Goal: Task Accomplishment & Management: Manage account settings

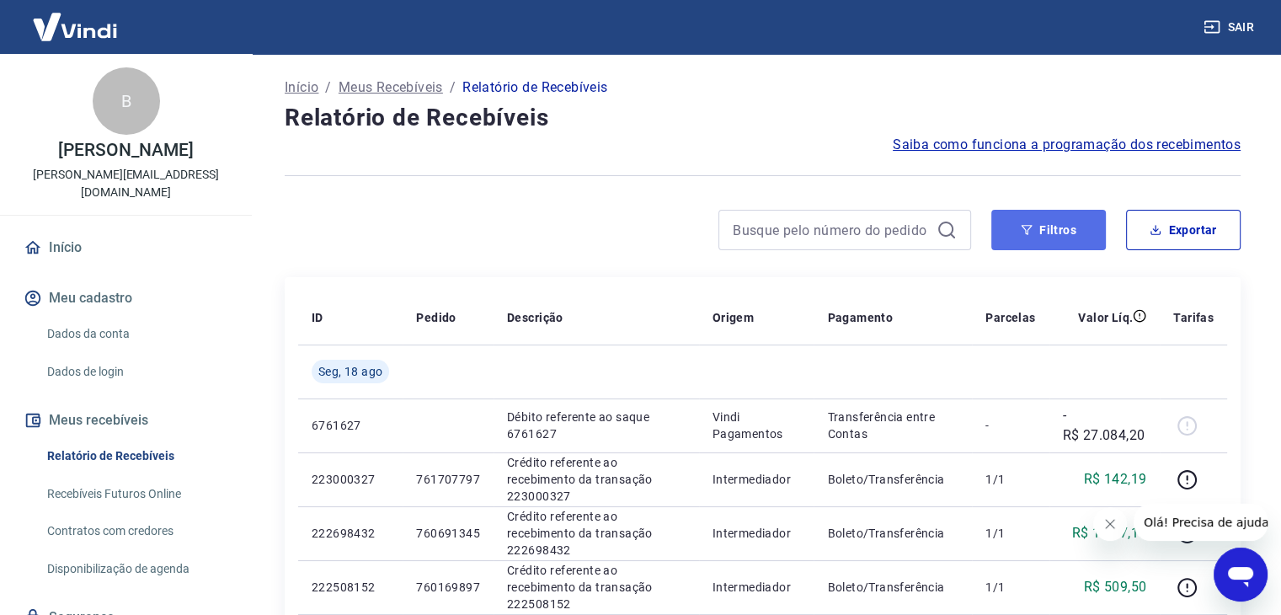
click at [1013, 231] on button "Filtros" at bounding box center [1048, 230] width 115 height 40
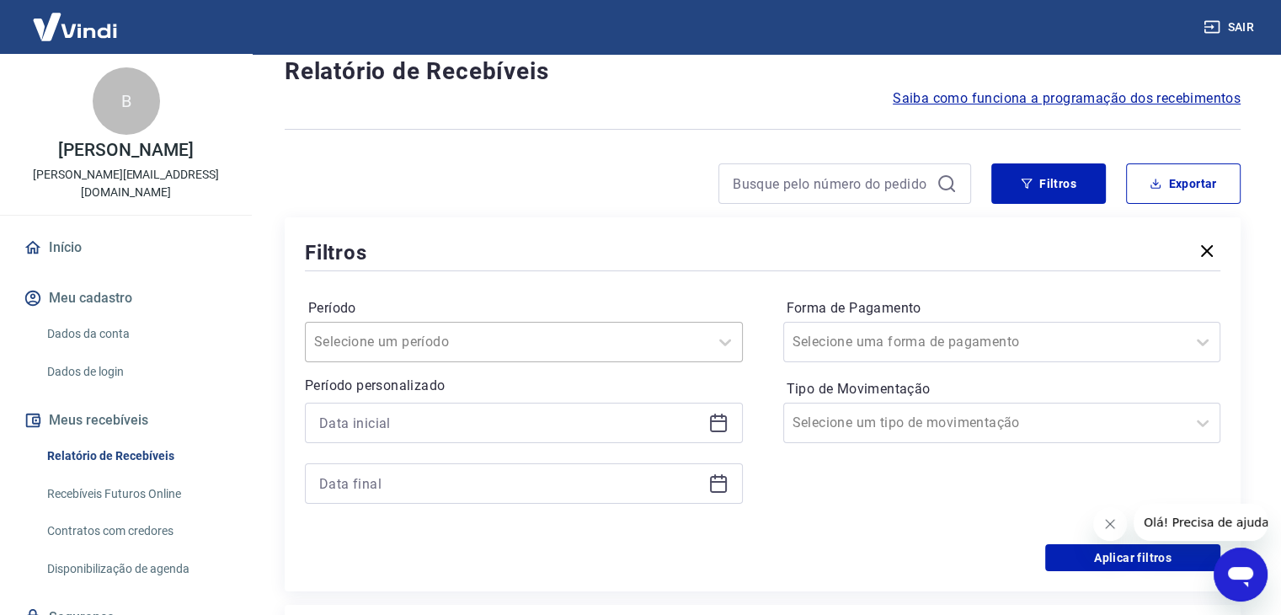
click at [387, 362] on div "Selecione um período" at bounding box center [524, 342] width 438 height 40
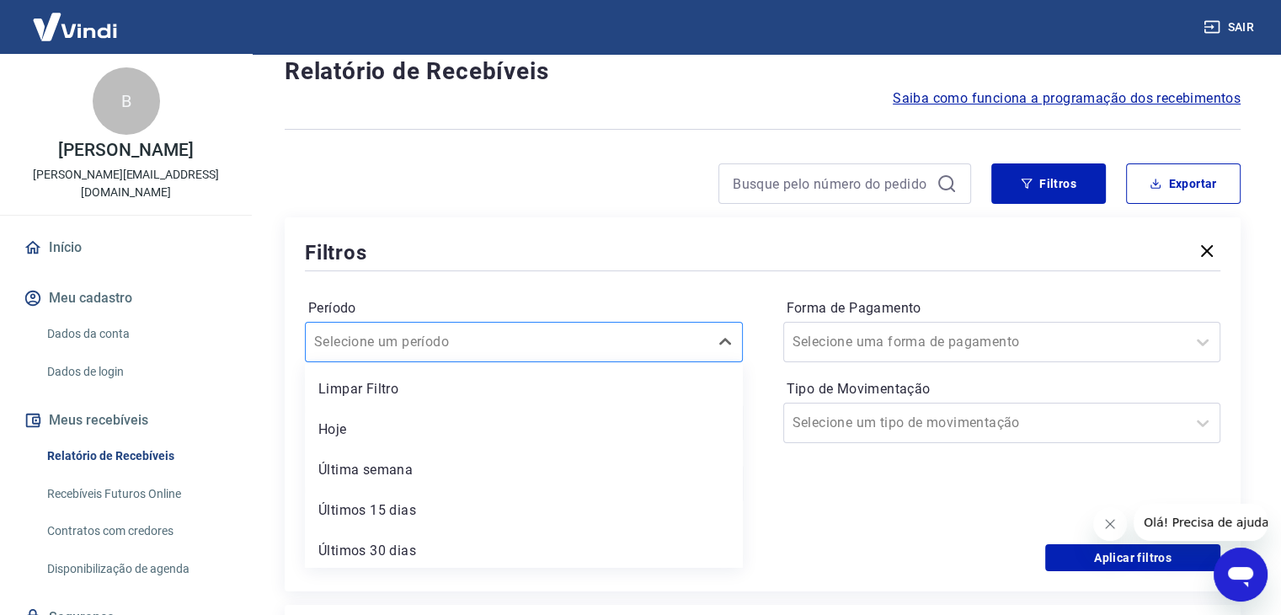
scroll to position [47, 0]
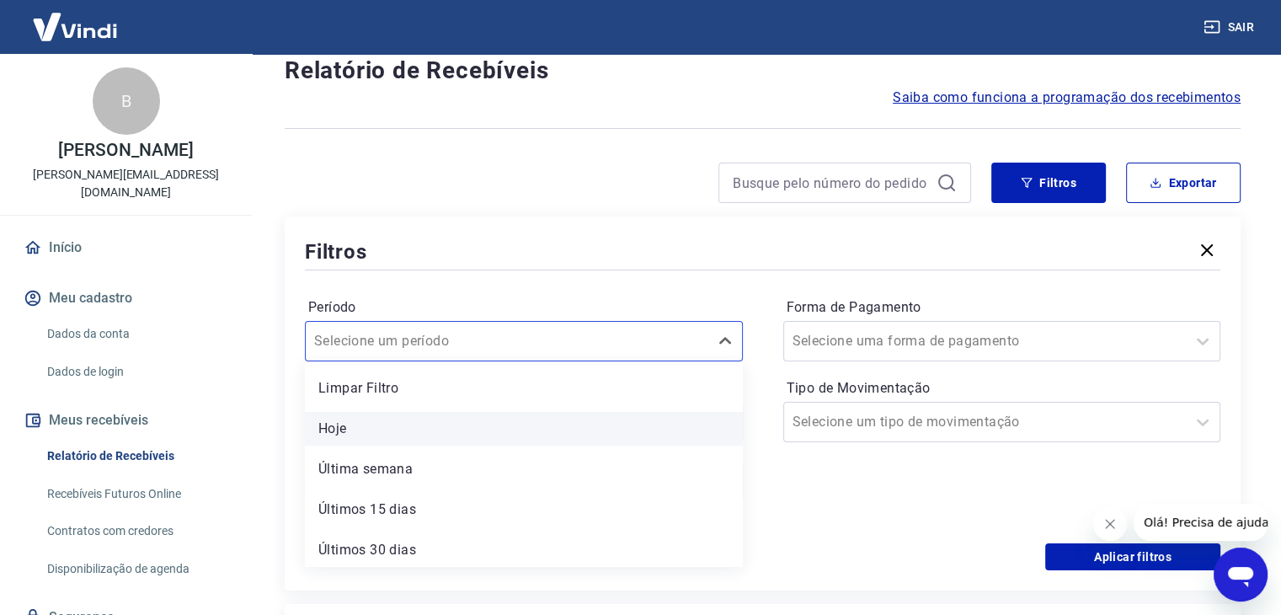
click at [386, 424] on div "Hoje" at bounding box center [524, 429] width 438 height 34
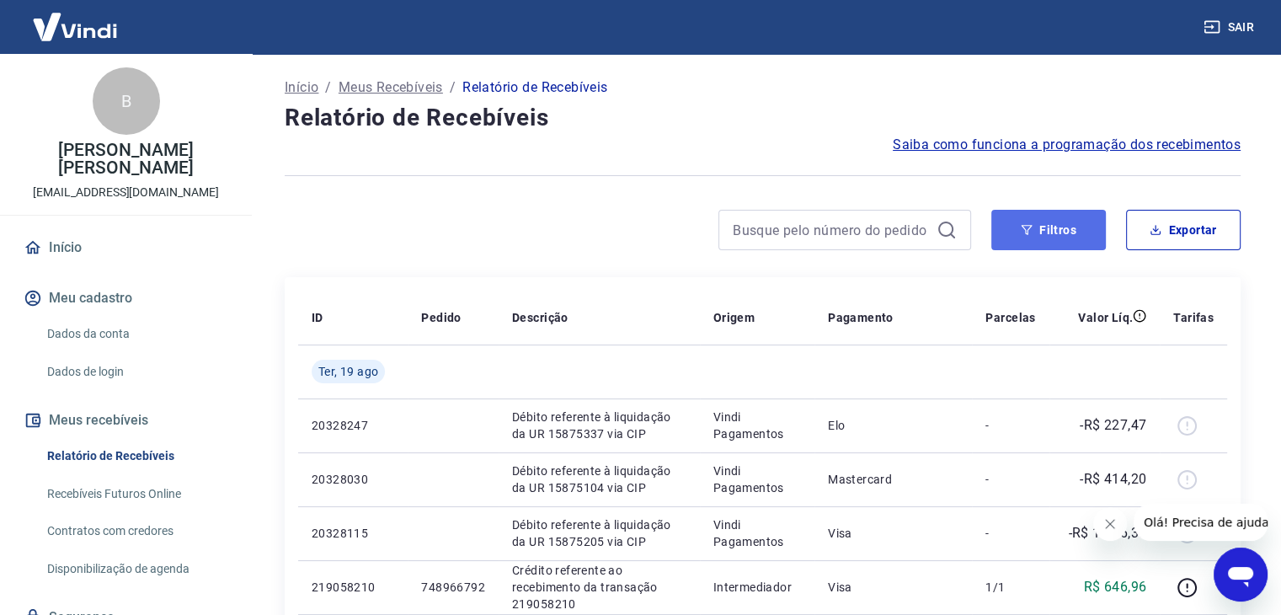
click at [1043, 215] on button "Filtros" at bounding box center [1048, 230] width 115 height 40
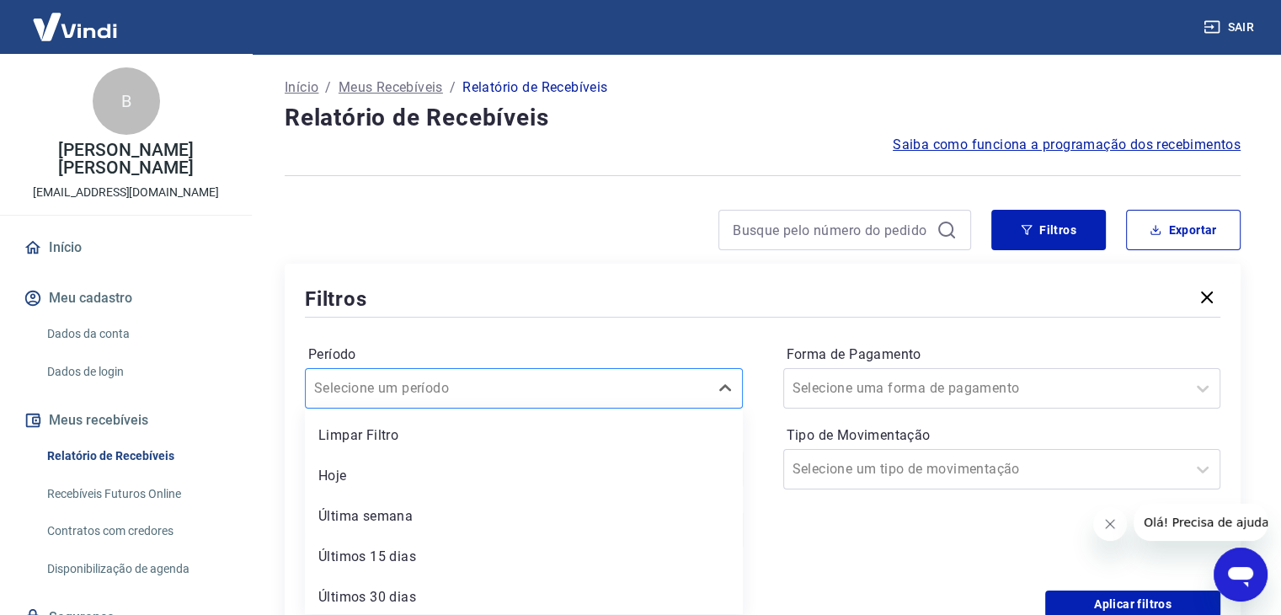
scroll to position [47, 0]
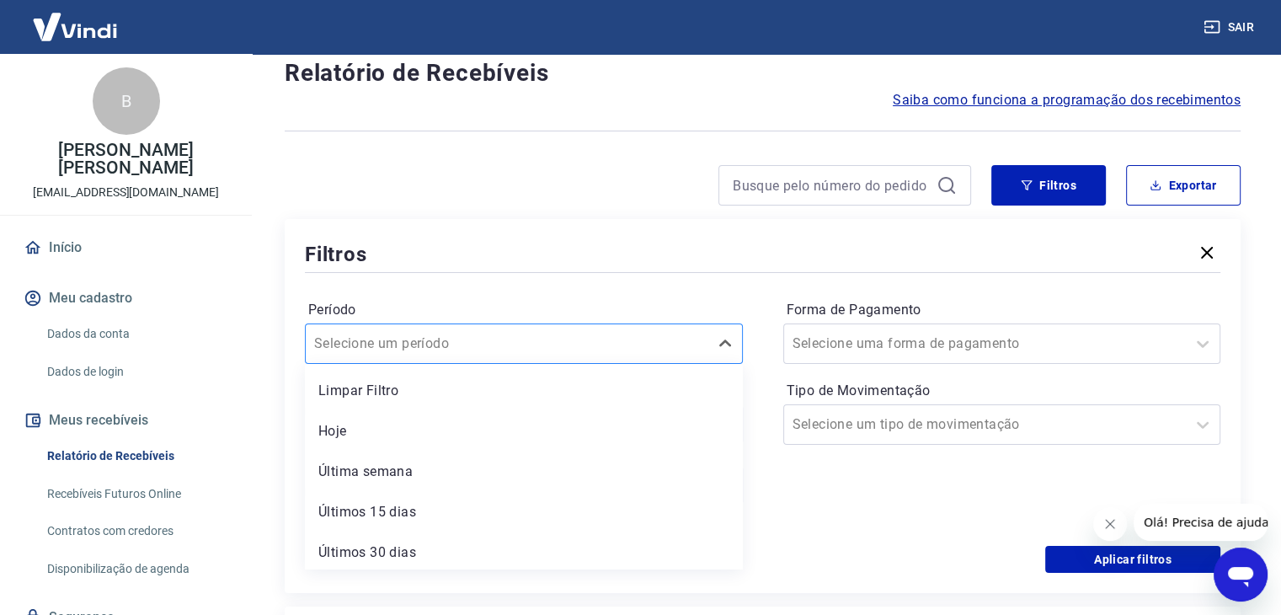
click at [364, 364] on div "option Limpar Filtro focused, 1 of 7. 7 results available. Use Up and Down to c…" at bounding box center [524, 343] width 438 height 40
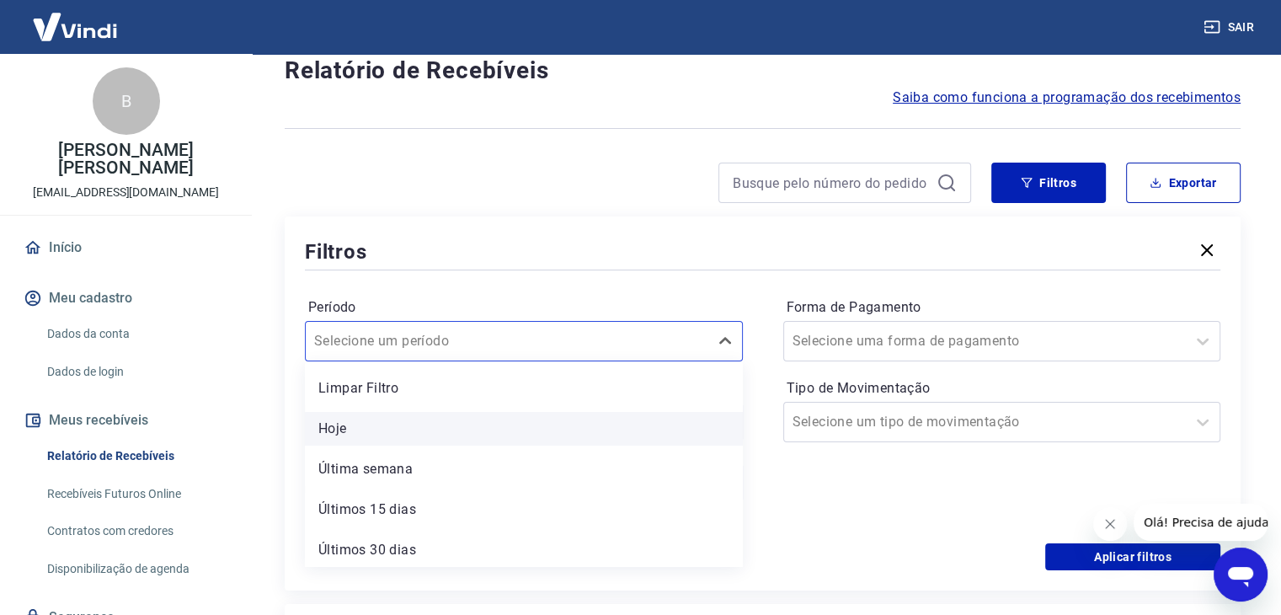
click at [374, 424] on div "Hoje" at bounding box center [524, 429] width 438 height 34
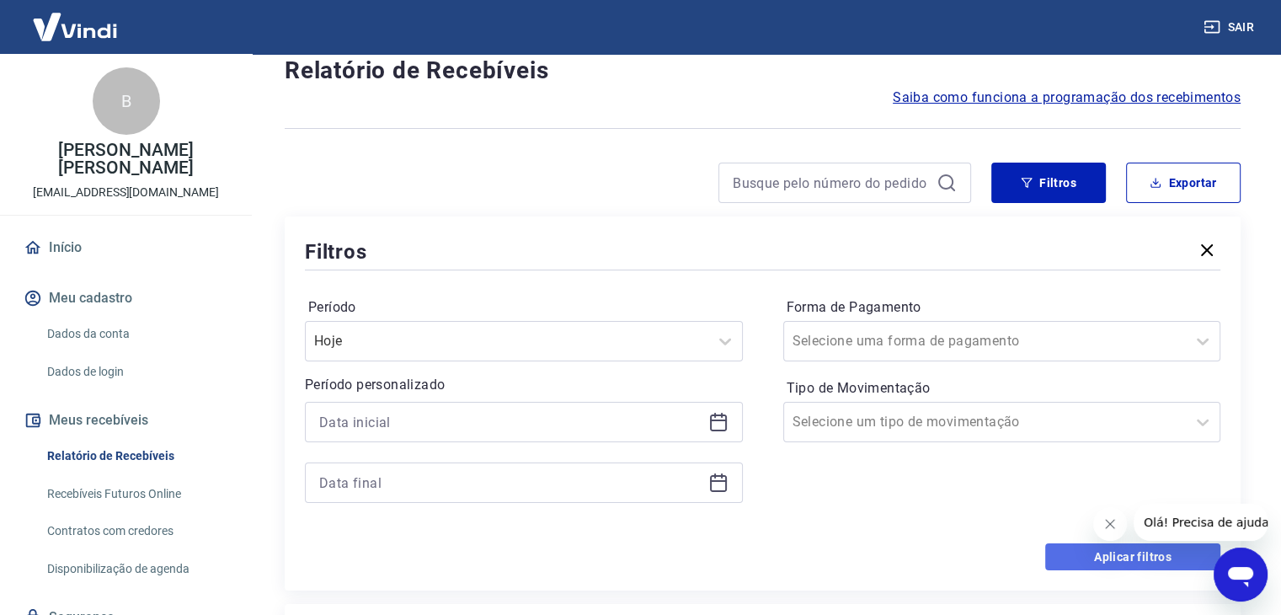
click at [1077, 550] on button "Aplicar filtros" at bounding box center [1132, 556] width 175 height 27
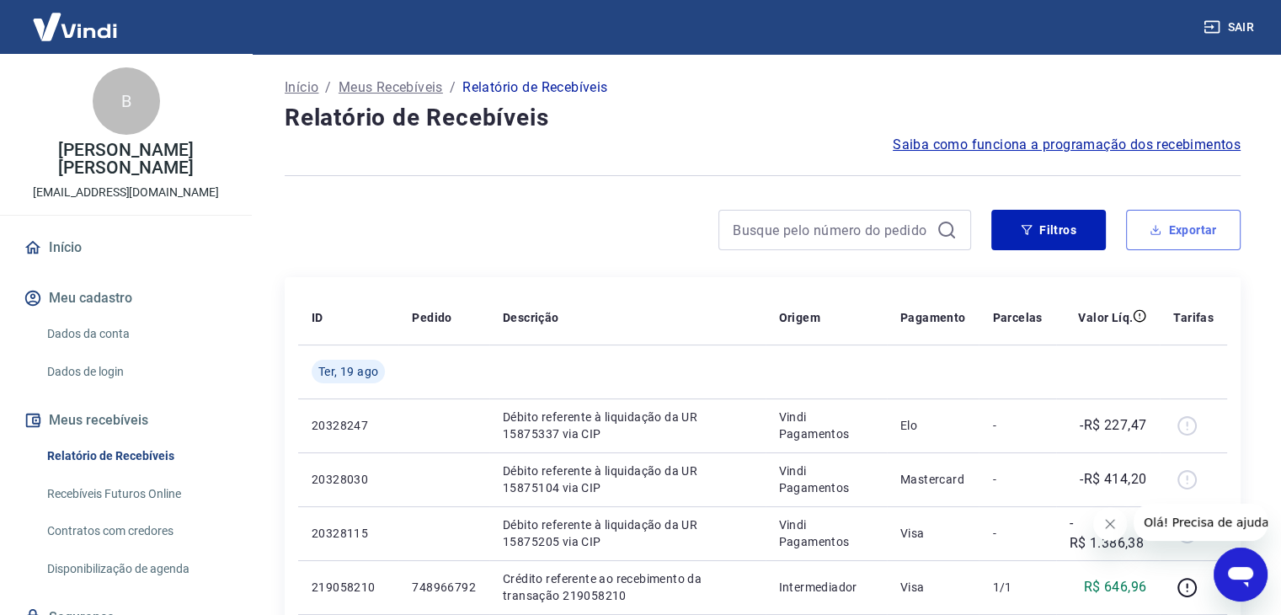
click at [1167, 221] on button "Exportar" at bounding box center [1183, 230] width 115 height 40
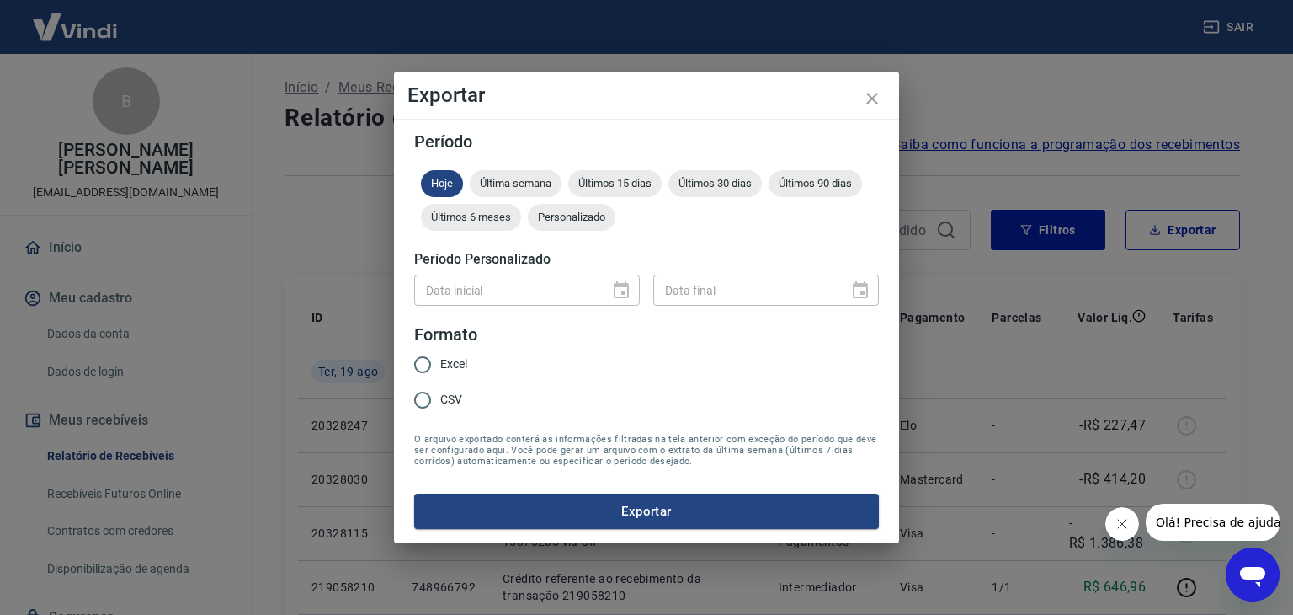
click at [432, 369] on input "Excel" at bounding box center [422, 364] width 35 height 35
radio input "true"
click at [601, 526] on button "Exportar" at bounding box center [646, 510] width 465 height 35
